Goal: Information Seeking & Learning: Learn about a topic

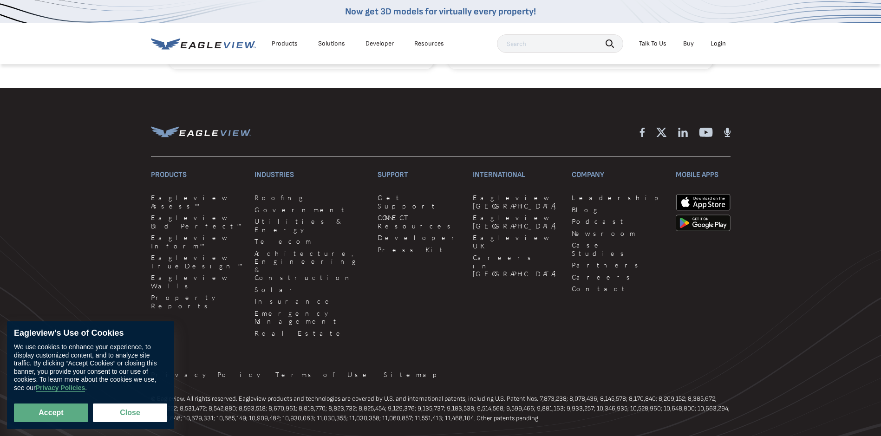
scroll to position [1050, 0]
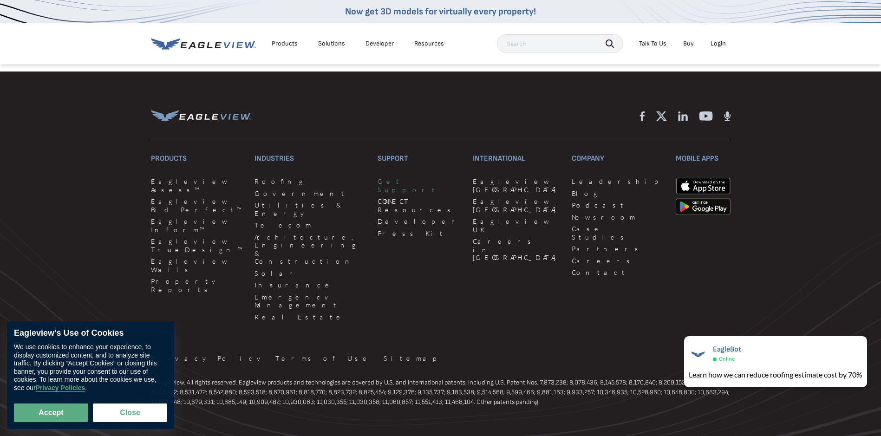
click at [378, 177] on link "Get Support" at bounding box center [420, 185] width 84 height 16
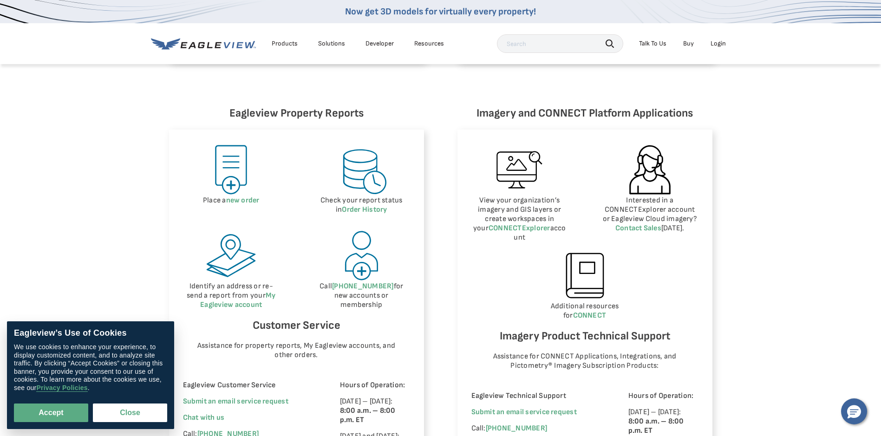
scroll to position [371, 0]
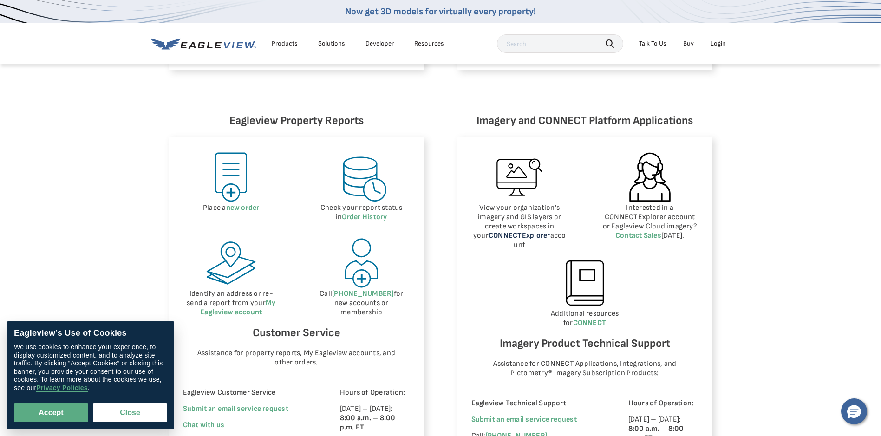
click at [508, 236] on link "CONNECTExplorer" at bounding box center [520, 235] width 62 height 9
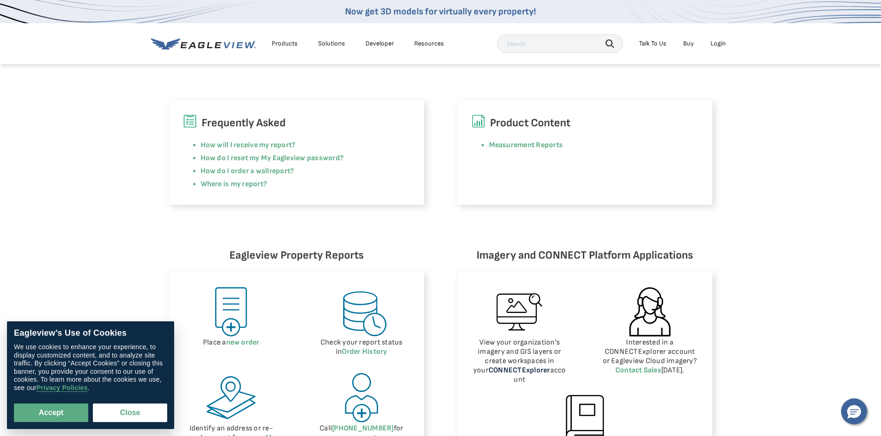
scroll to position [368, 0]
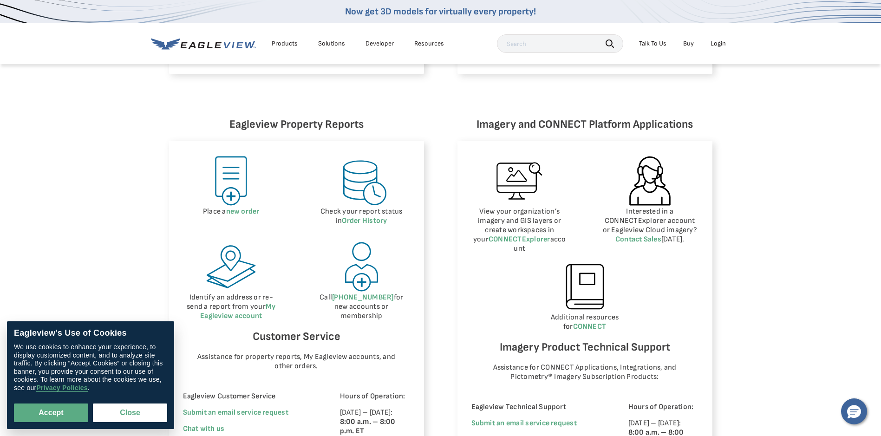
click at [809, 235] on div "Eagleview Property Reports Place a new order Check your report status in Order …" at bounding box center [440, 300] width 881 height 453
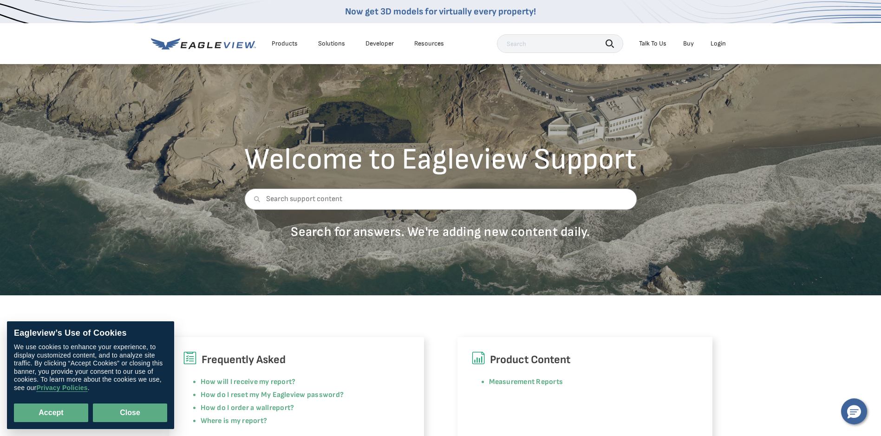
click at [115, 414] on button "Close" at bounding box center [130, 413] width 74 height 19
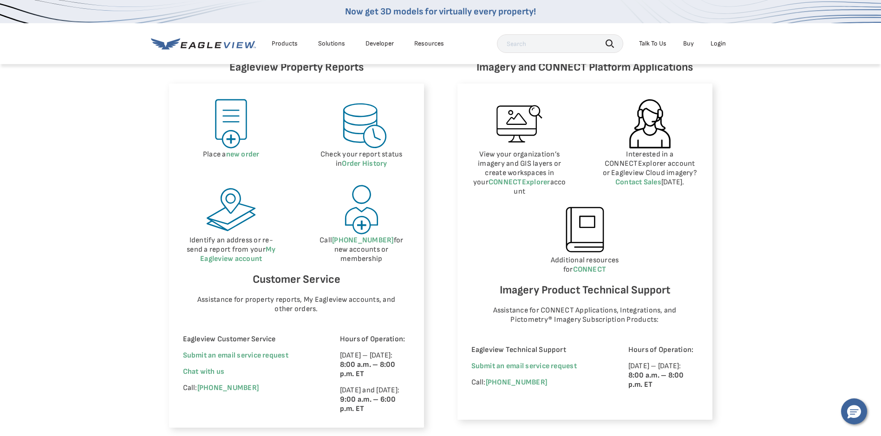
scroll to position [325, 0]
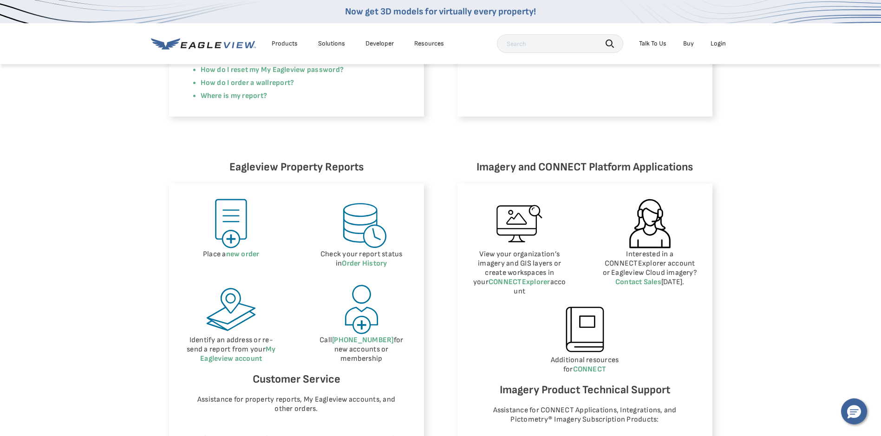
click at [718, 43] on div "Login" at bounding box center [717, 43] width 15 height 8
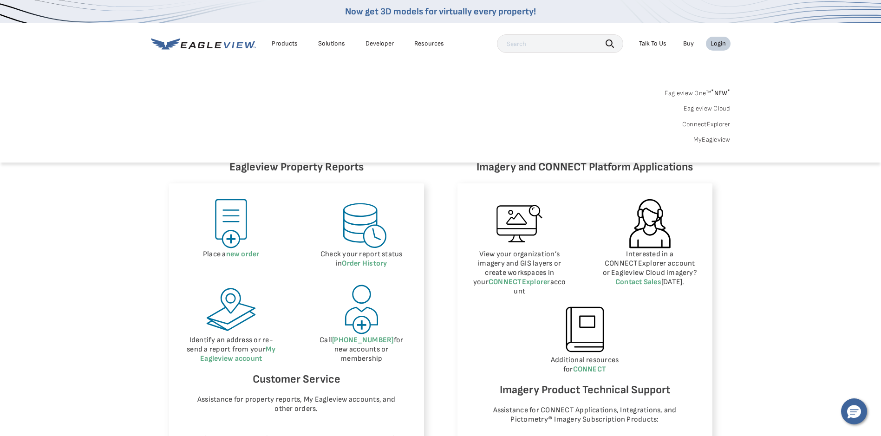
click at [711, 140] on link "MyEagleview" at bounding box center [711, 140] width 37 height 8
